Goal: Transaction & Acquisition: Purchase product/service

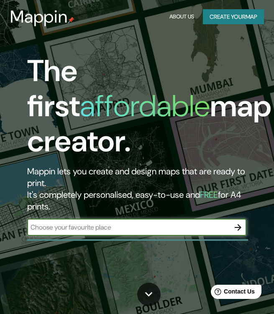
click at [113, 226] on input "text" at bounding box center [128, 228] width 202 height 10
click at [224, 18] on button "Create your map" at bounding box center [233, 16] width 61 height 15
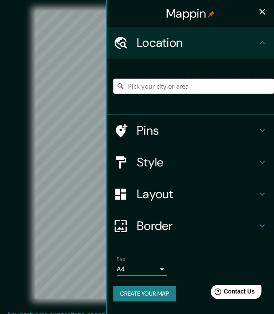
click at [189, 85] on input "Pick your city or area" at bounding box center [193, 86] width 161 height 15
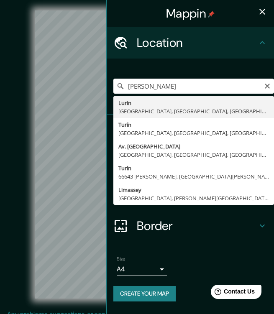
type input "Lurin, [GEOGRAPHIC_DATA], [GEOGRAPHIC_DATA], [GEOGRAPHIC_DATA]"
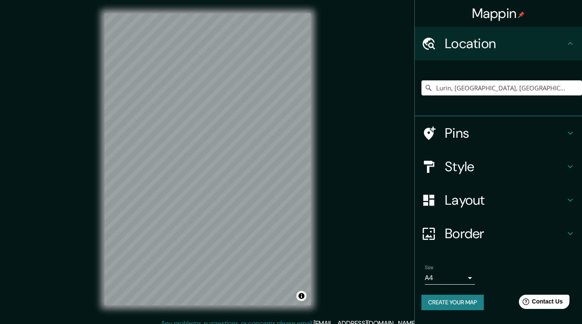
click at [274, 275] on body "Mappin Location [GEOGRAPHIC_DATA], [GEOGRAPHIC_DATA], [GEOGRAPHIC_DATA], [GEOGR…" at bounding box center [291, 162] width 582 height 324
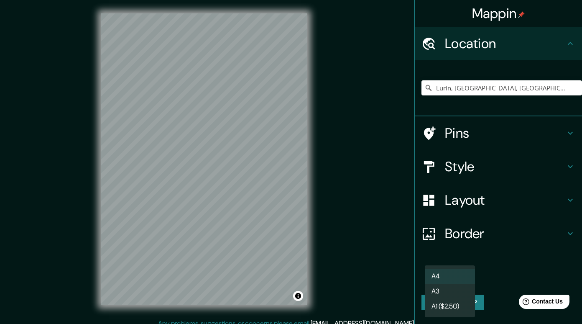
click at [274, 292] on li "A3" at bounding box center [450, 291] width 50 height 15
type input "a4"
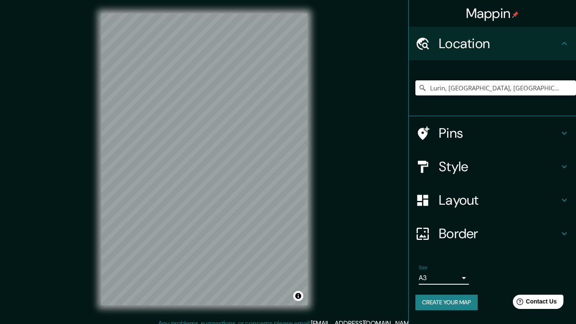
click at [274, 200] on h4 "Layout" at bounding box center [499, 200] width 120 height 17
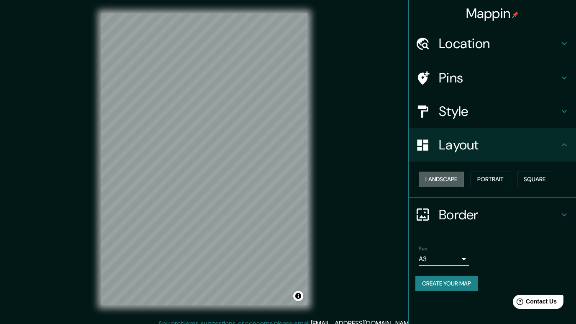
click at [274, 177] on button "Landscape" at bounding box center [441, 178] width 45 height 15
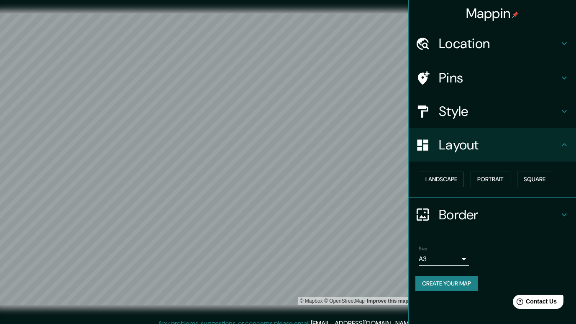
click at [274, 109] on h4 "Style" at bounding box center [499, 111] width 120 height 17
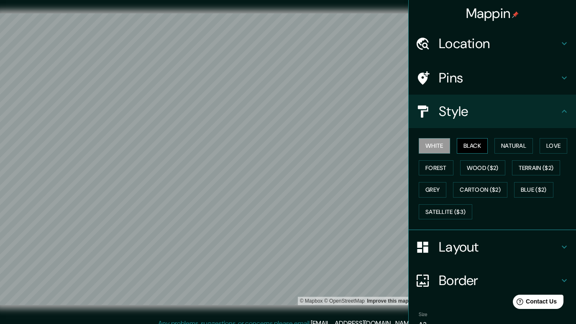
click at [274, 146] on button "Black" at bounding box center [472, 145] width 31 height 15
click at [274, 146] on button "Natural" at bounding box center [513, 145] width 38 height 15
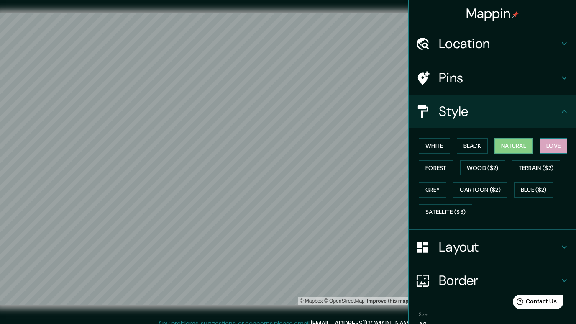
click at [274, 141] on button "Love" at bounding box center [554, 145] width 28 height 15
click at [274, 165] on button "Wood ($2)" at bounding box center [482, 167] width 45 height 15
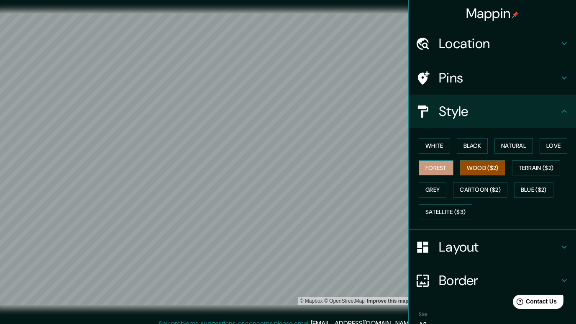
click at [274, 169] on button "Forest" at bounding box center [436, 167] width 35 height 15
click at [274, 190] on button "Grey" at bounding box center [433, 189] width 28 height 15
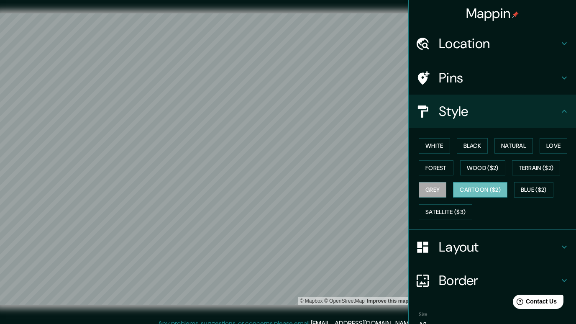
click at [274, 186] on button "Cartoon ($2)" at bounding box center [480, 189] width 54 height 15
click at [274, 186] on button "Blue ($2)" at bounding box center [533, 189] width 39 height 15
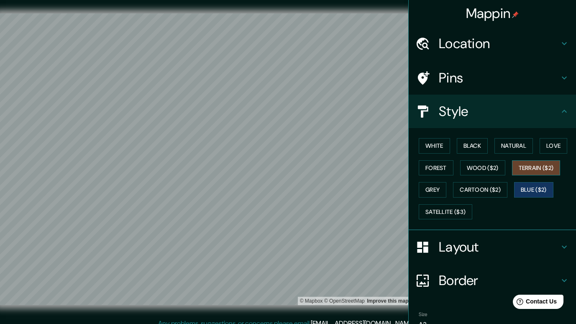
click at [274, 171] on button "Terrain ($2)" at bounding box center [536, 167] width 49 height 15
click at [274, 208] on button "Satellite ($3)" at bounding box center [446, 211] width 54 height 15
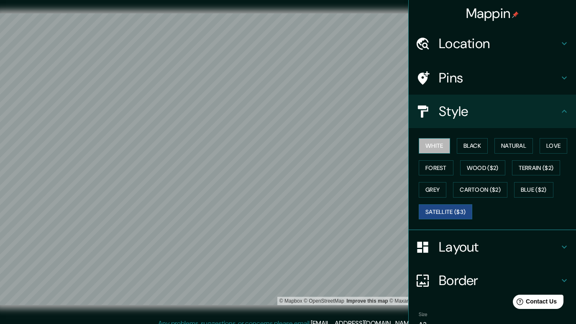
click at [274, 146] on button "White" at bounding box center [434, 145] width 31 height 15
